Goal: Transaction & Acquisition: Obtain resource

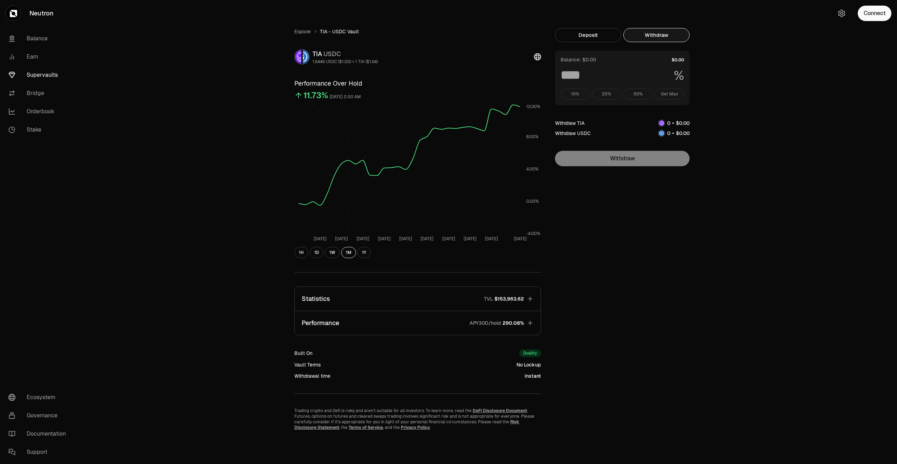
click at [37, 74] on link "Supervaults" at bounding box center [39, 75] width 73 height 18
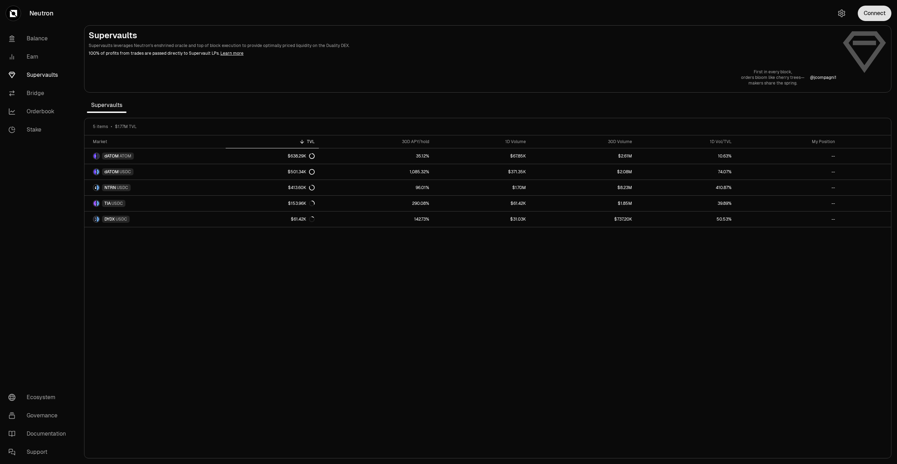
click at [876, 11] on button "Connect" at bounding box center [875, 13] width 34 height 15
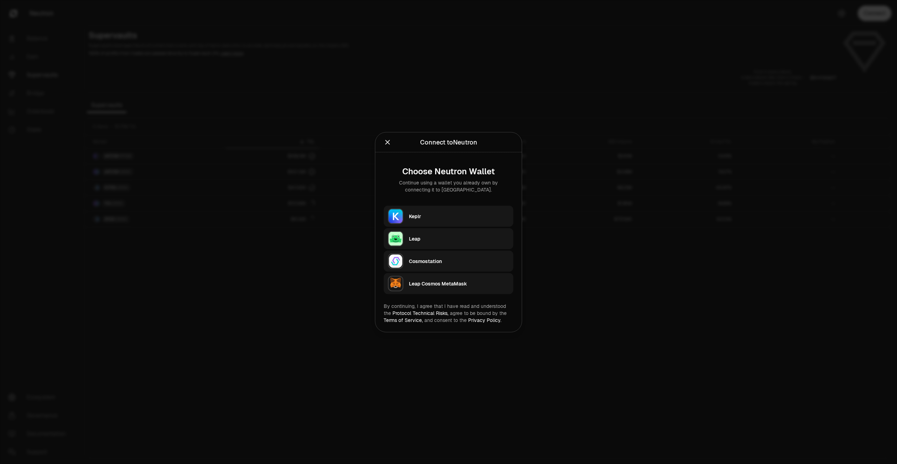
click at [477, 214] on div "Keplr" at bounding box center [459, 215] width 100 height 7
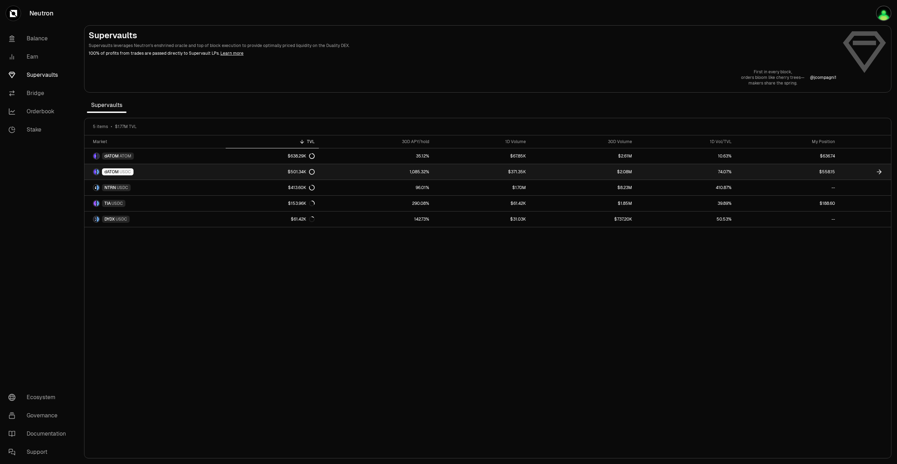
click at [852, 170] on link at bounding box center [865, 171] width 52 height 15
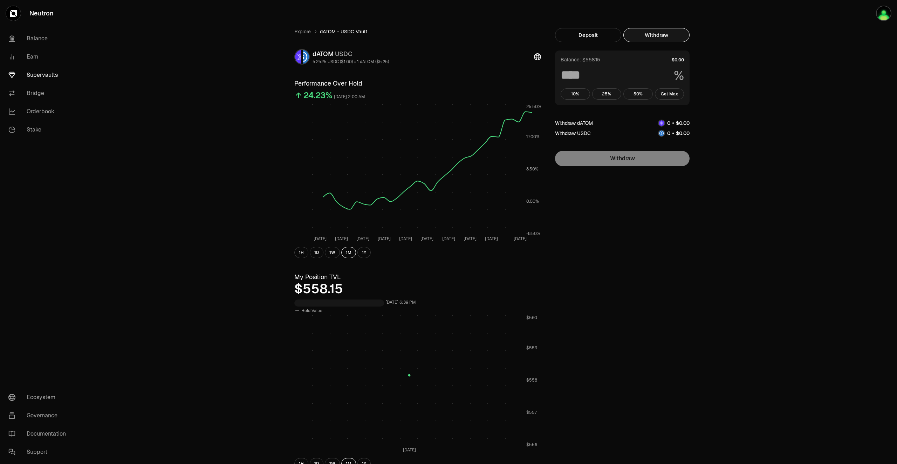
click at [661, 34] on button "Withdraw" at bounding box center [656, 35] width 66 height 14
click at [675, 92] on button "Get Max" at bounding box center [669, 93] width 29 height 11
type input "***"
